Goal: Task Accomplishment & Management: Manage account settings

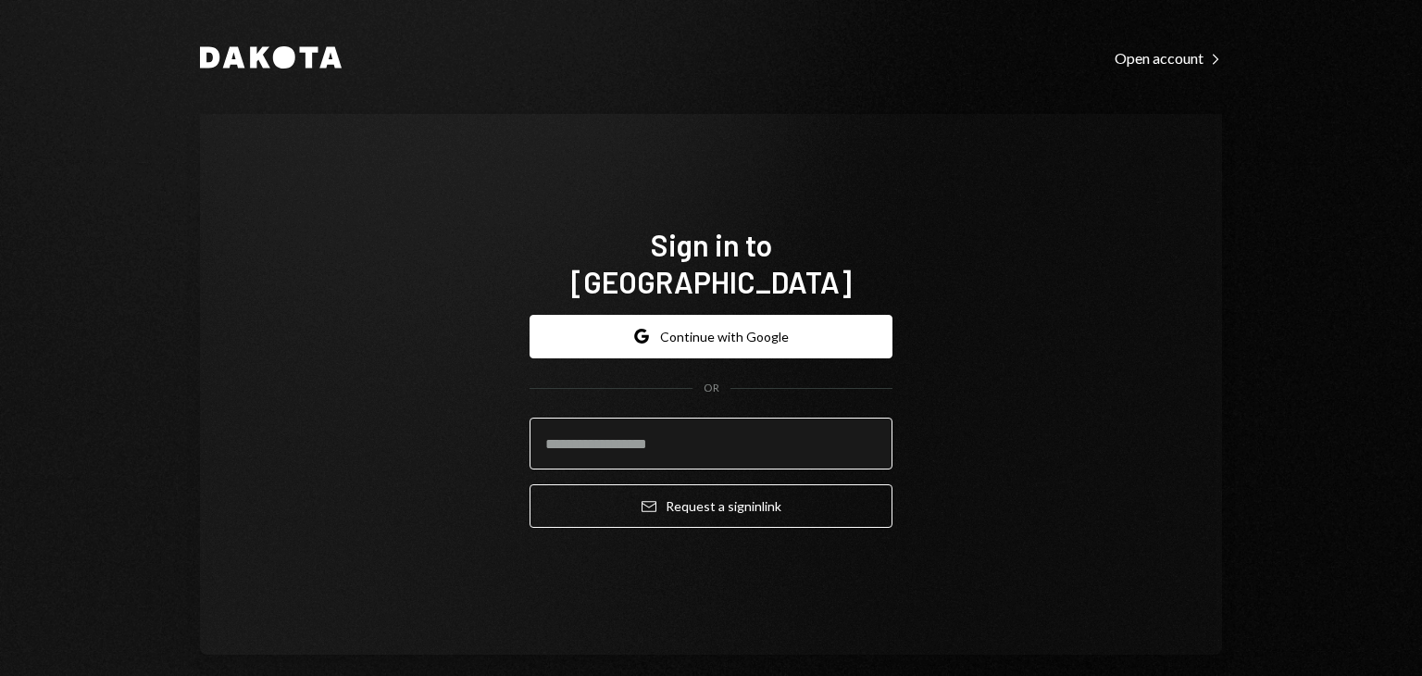
click at [630, 428] on input "email" at bounding box center [711, 444] width 363 height 52
type input "**********"
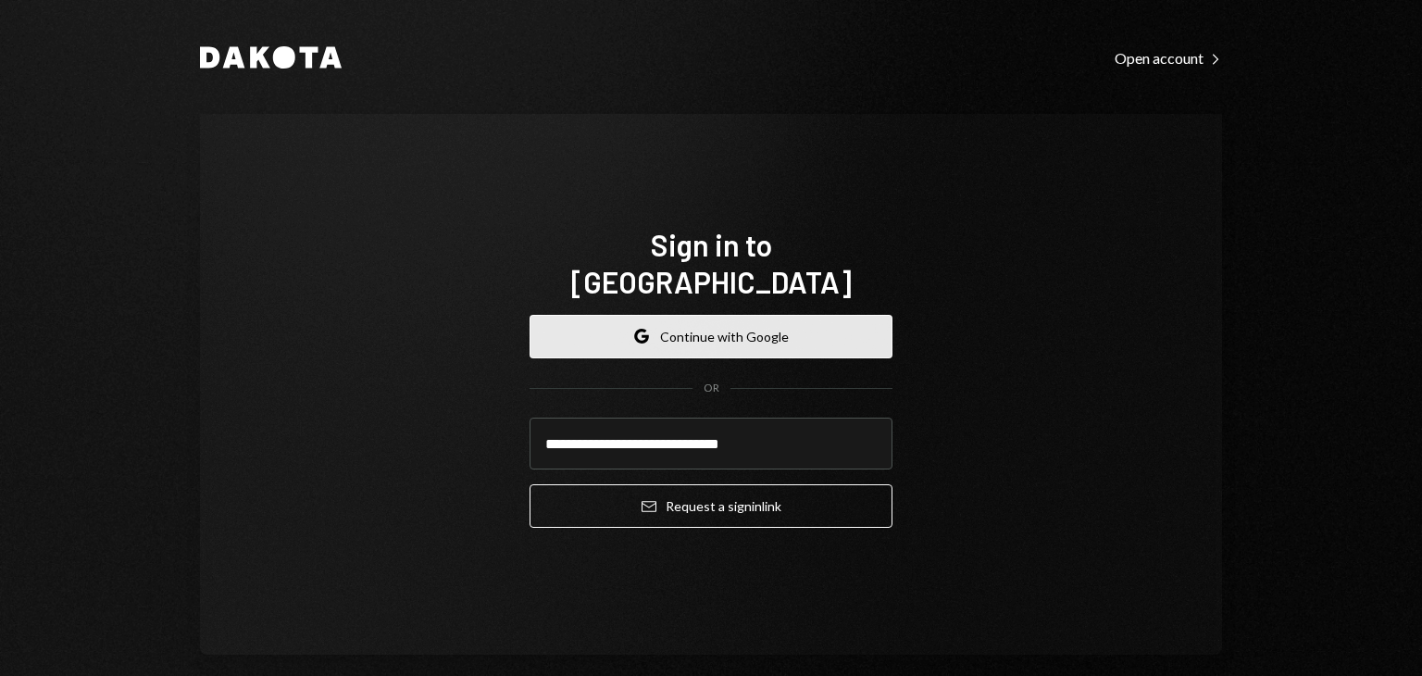
click at [756, 315] on button "Google Continue with Google" at bounding box center [711, 337] width 363 height 44
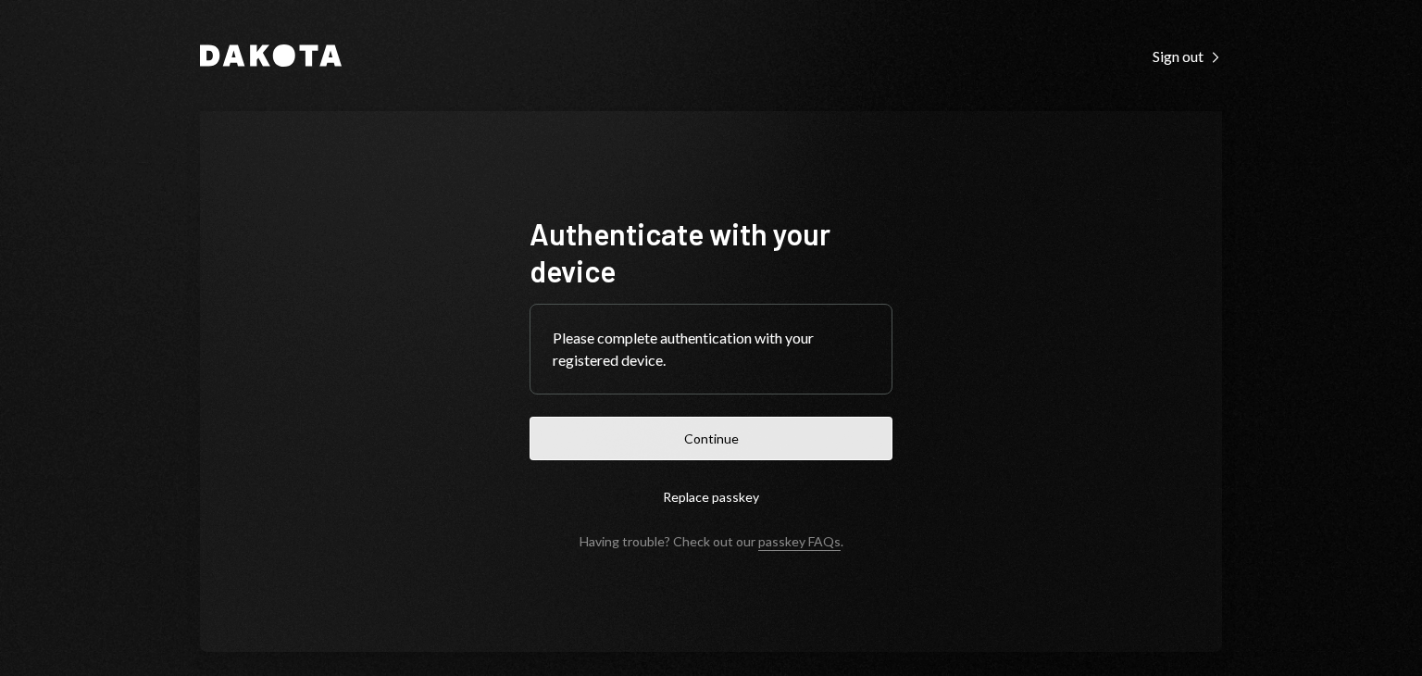
click at [730, 438] on button "Continue" at bounding box center [711, 439] width 363 height 44
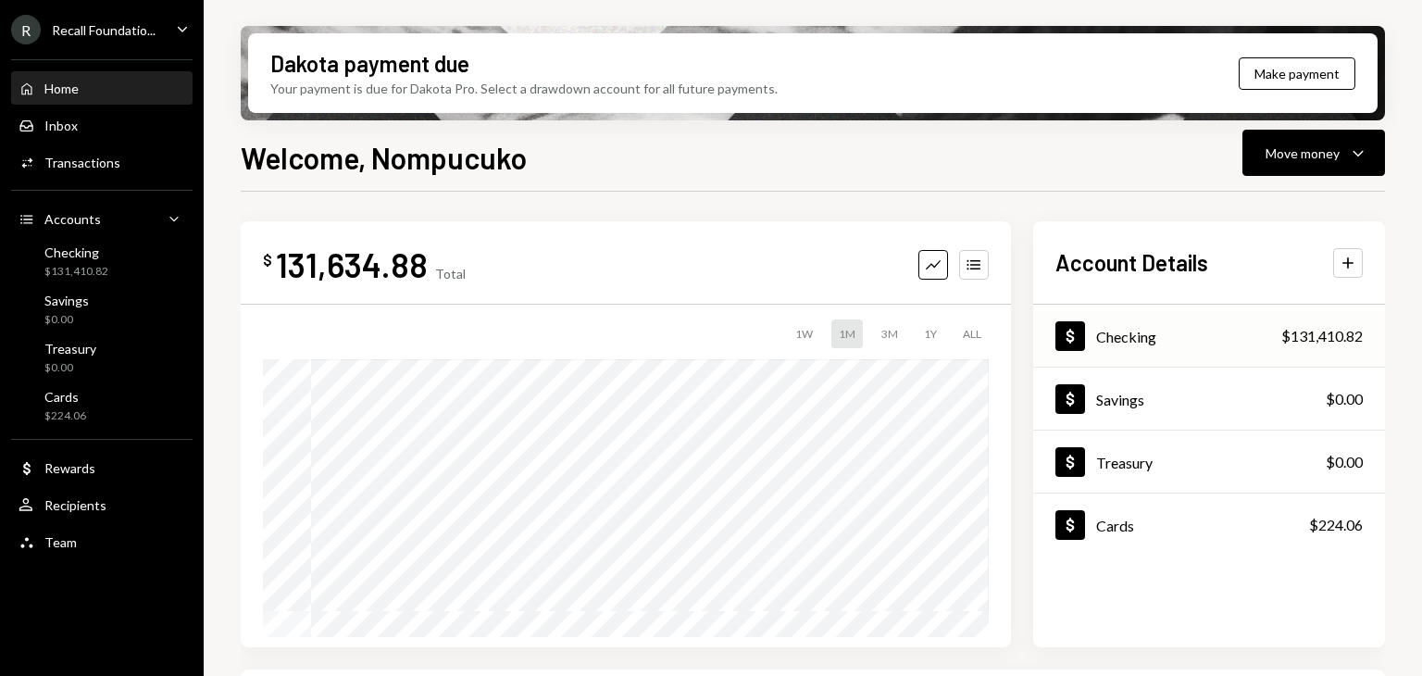
click at [1206, 344] on div "Dollar Checking $131,410.82" at bounding box center [1209, 336] width 352 height 60
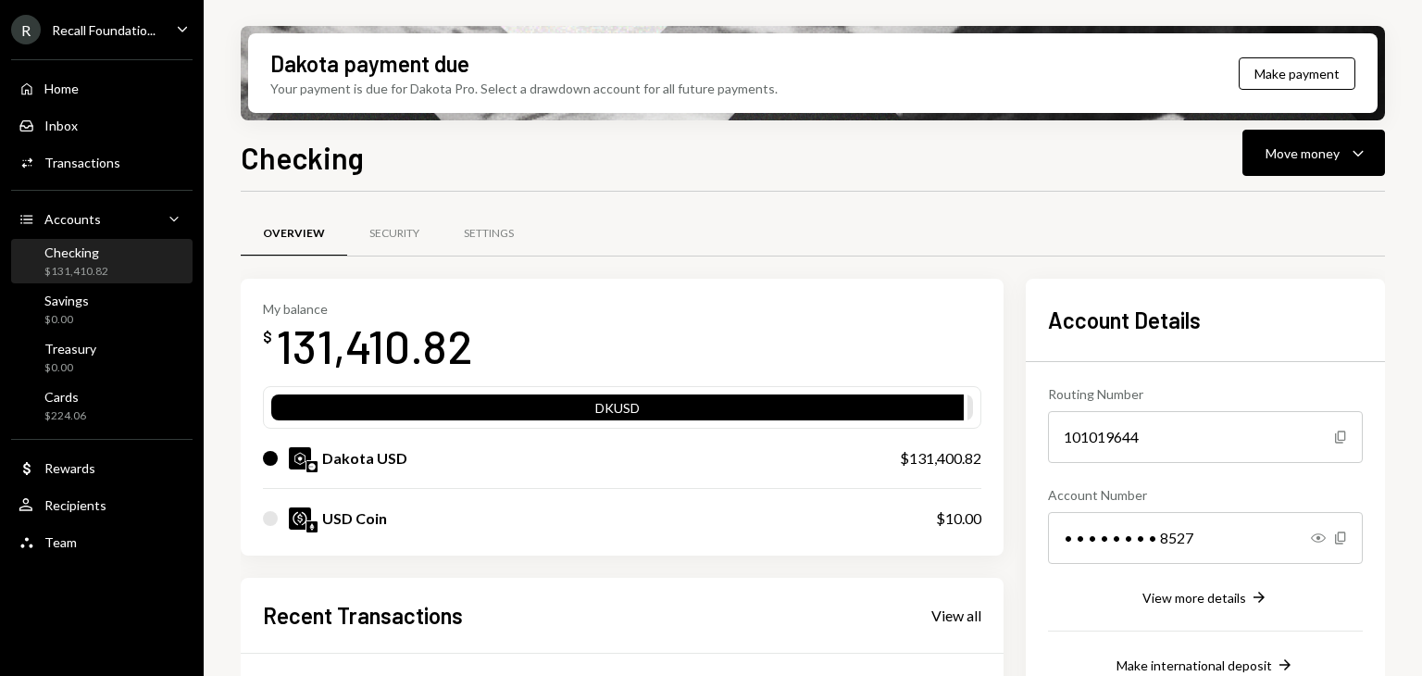
click at [956, 624] on div "Recent Transactions View all" at bounding box center [622, 615] width 719 height 31
click at [956, 617] on div "View all" at bounding box center [956, 615] width 50 height 19
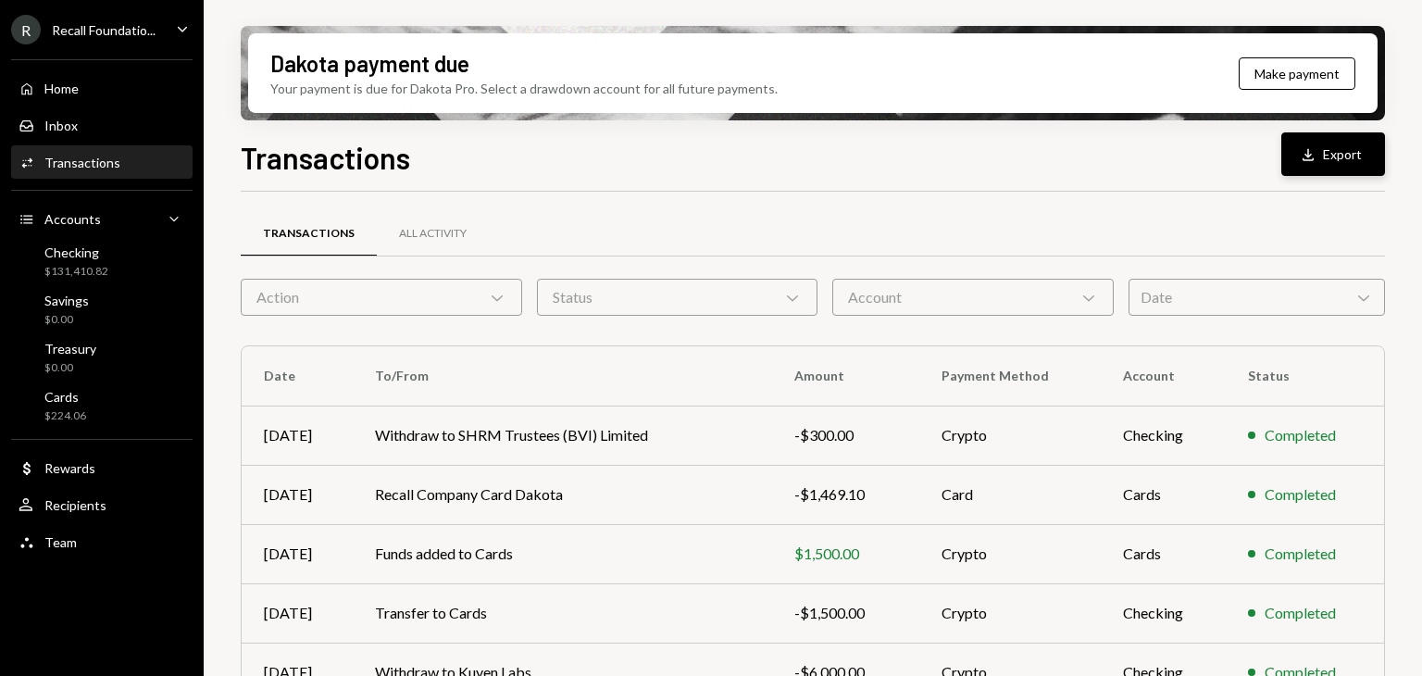
click at [1326, 163] on button "Download Export" at bounding box center [1333, 154] width 104 height 44
